Goal: Task Accomplishment & Management: Use online tool/utility

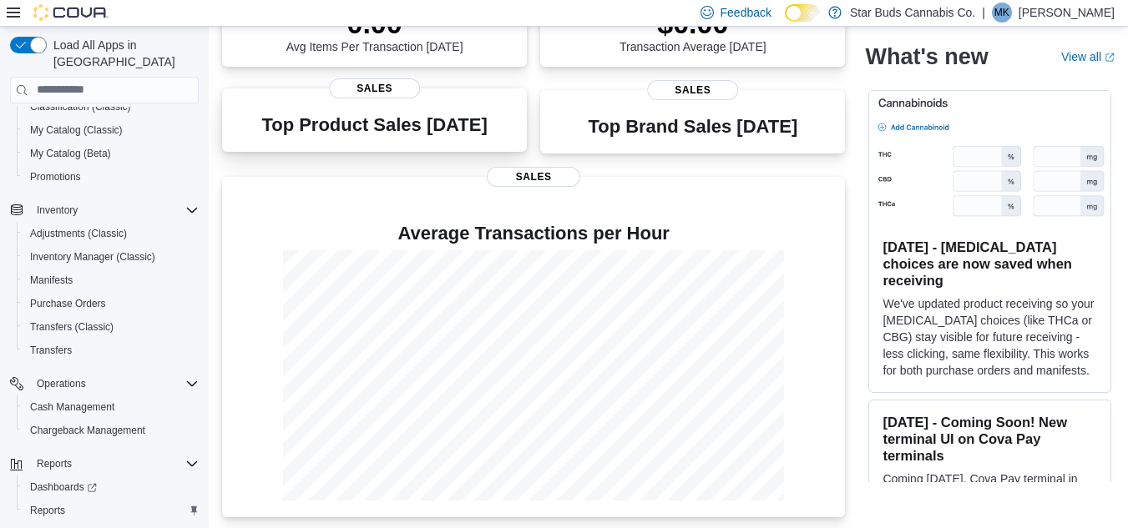
scroll to position [294, 0]
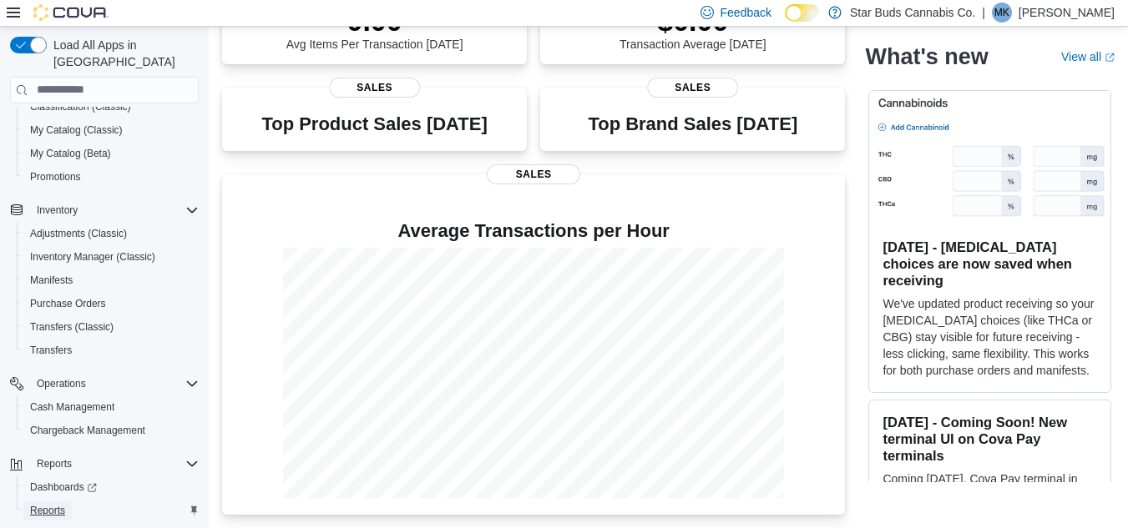
click at [46, 504] on span "Reports" at bounding box center [47, 510] width 35 height 13
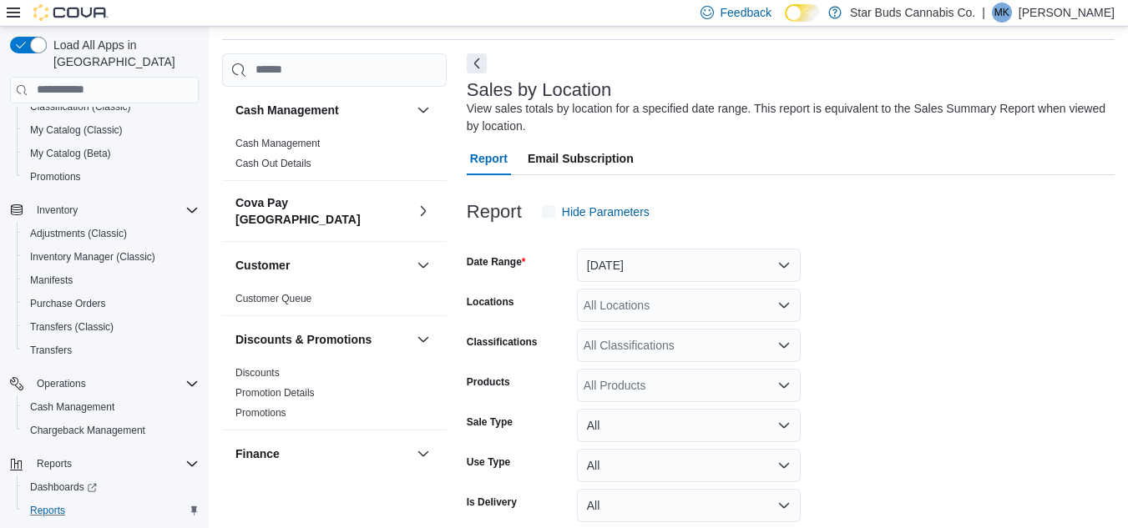
scroll to position [56, 0]
click at [633, 302] on div "All Locations" at bounding box center [689, 303] width 224 height 33
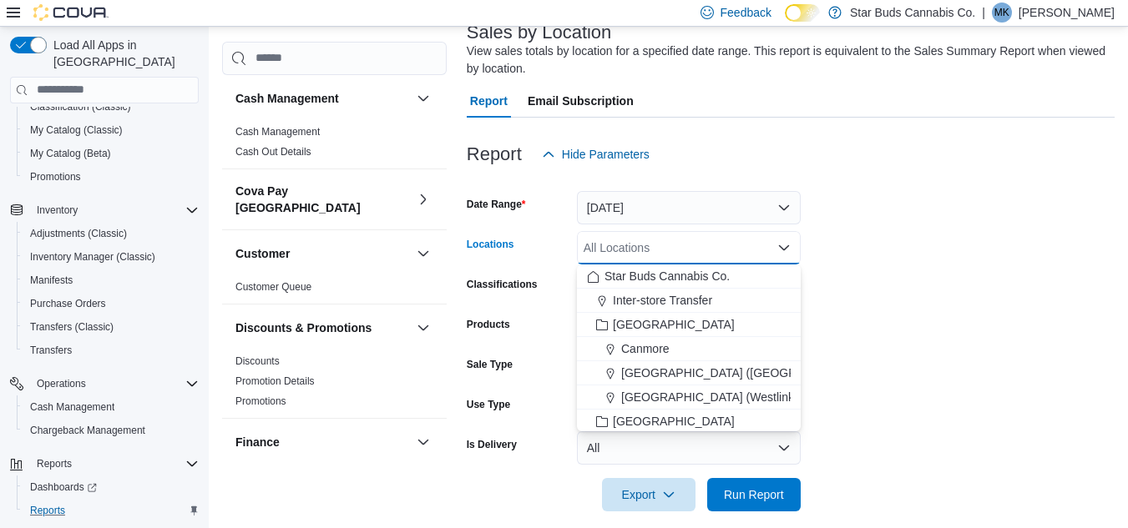
scroll to position [129, 0]
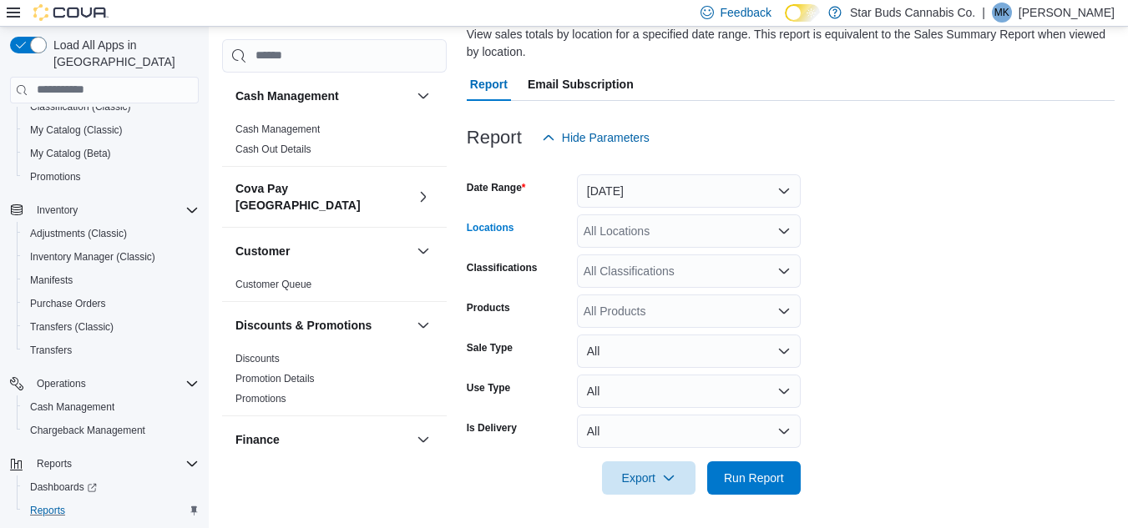
click at [638, 232] on div "All Locations" at bounding box center [689, 231] width 224 height 33
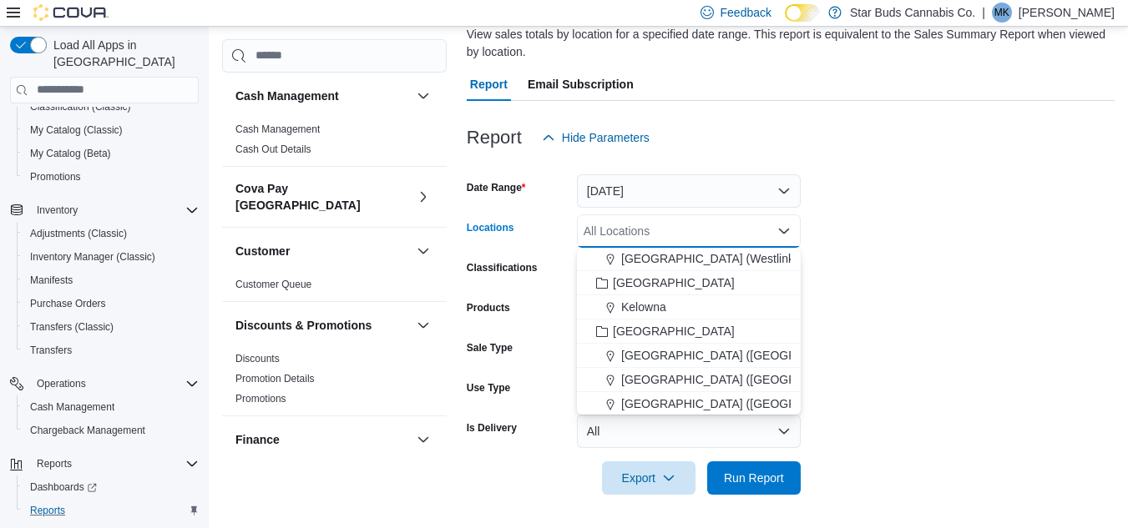
scroll to position [167, 0]
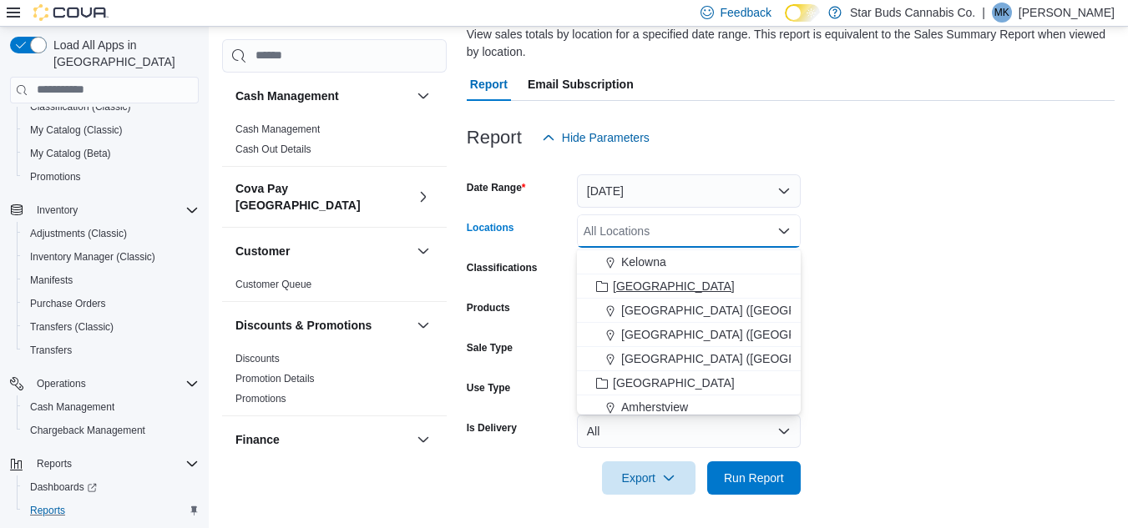
click at [637, 281] on span "[GEOGRAPHIC_DATA]" at bounding box center [674, 286] width 122 height 17
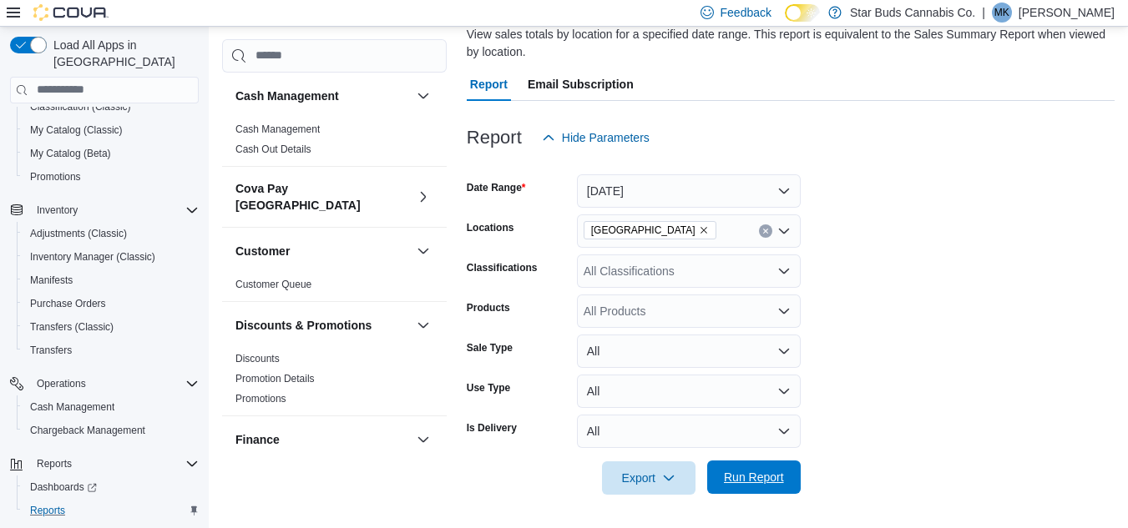
click at [744, 468] on span "Run Report" at bounding box center [753, 477] width 73 height 33
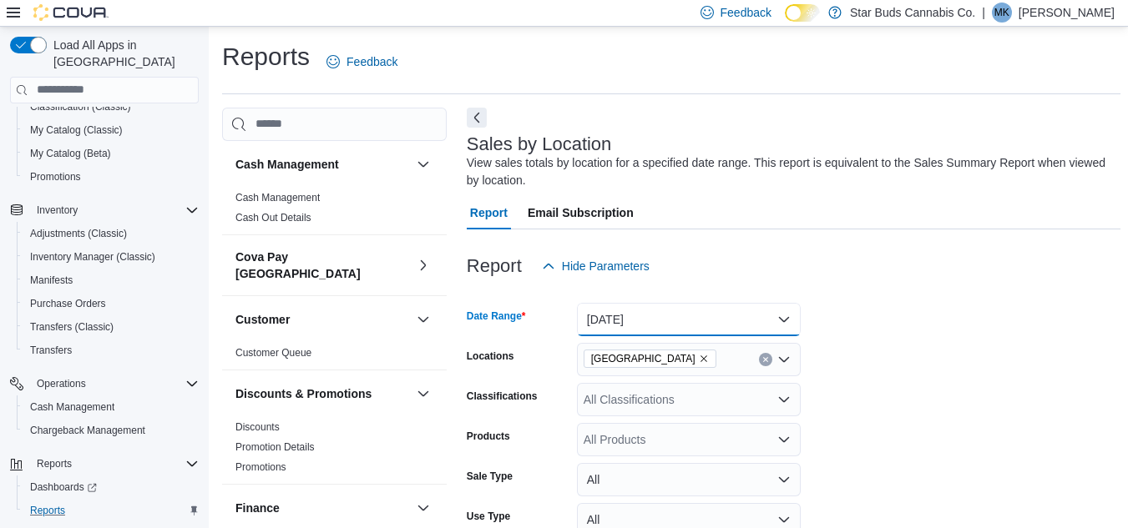
click at [755, 325] on button "[DATE]" at bounding box center [689, 319] width 224 height 33
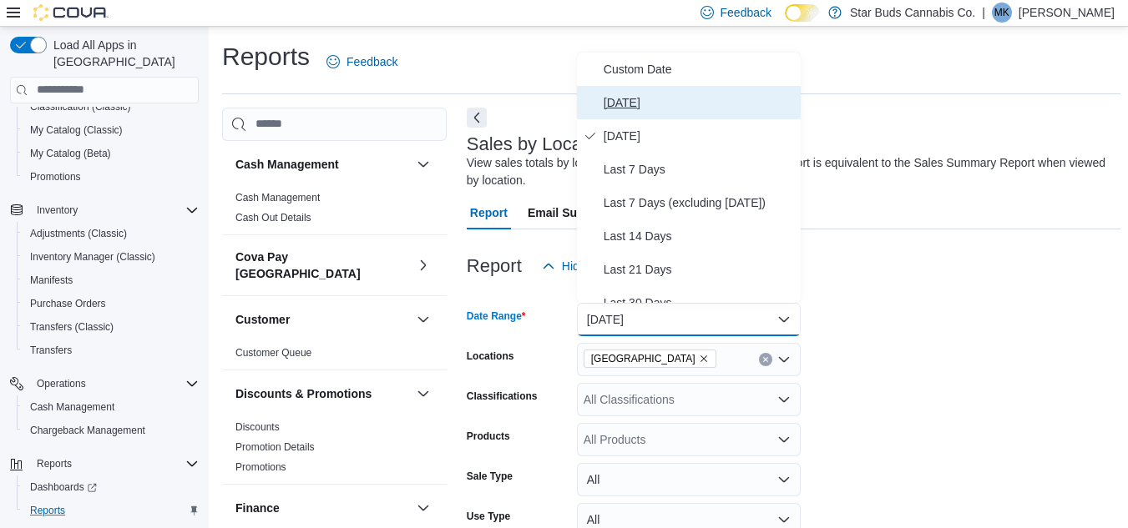
click at [635, 107] on span "[DATE]" at bounding box center [699, 103] width 190 height 20
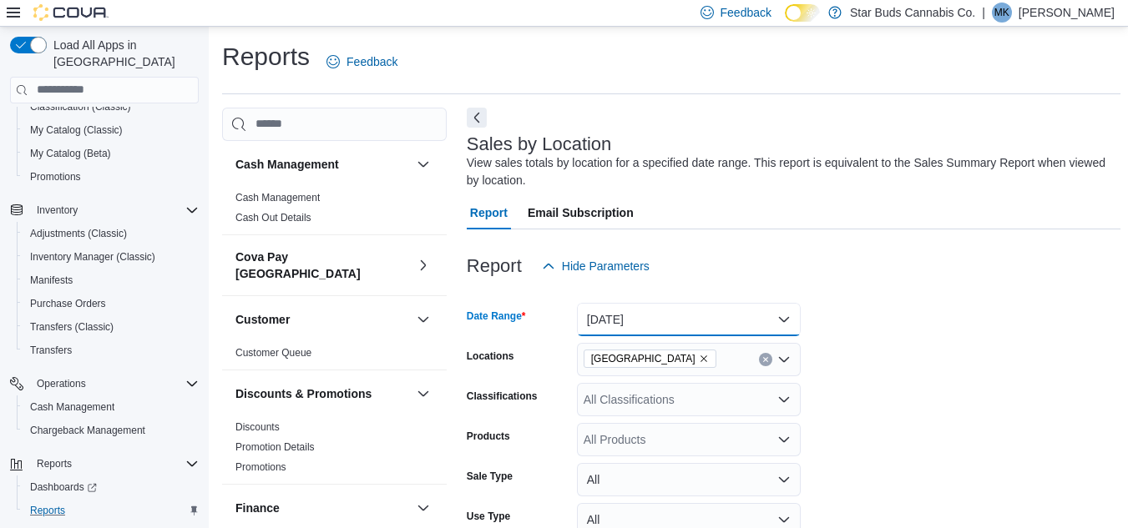
scroll to position [167, 0]
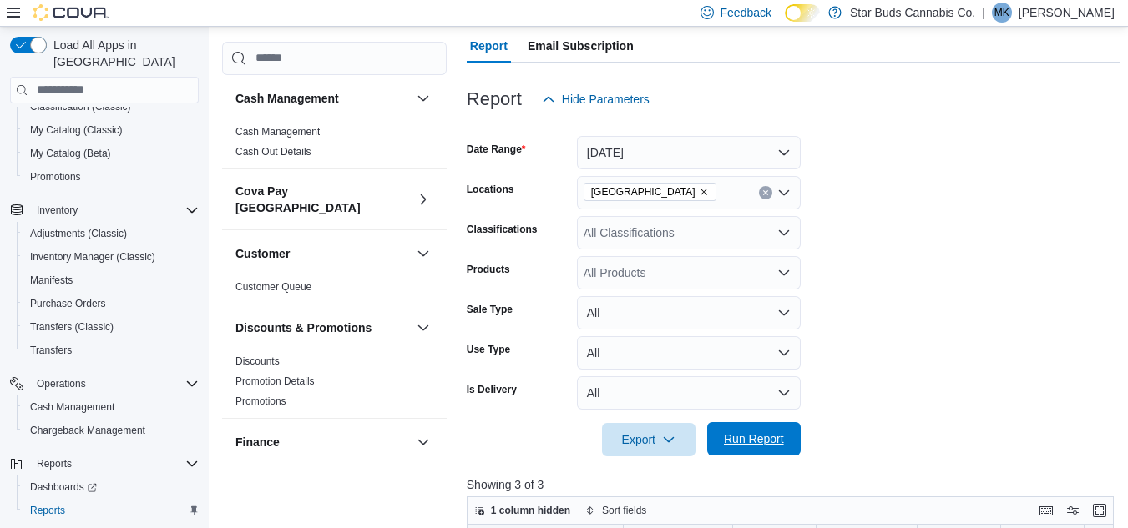
click at [758, 423] on span "Run Report" at bounding box center [753, 438] width 73 height 33
